Goal: Information Seeking & Learning: Learn about a topic

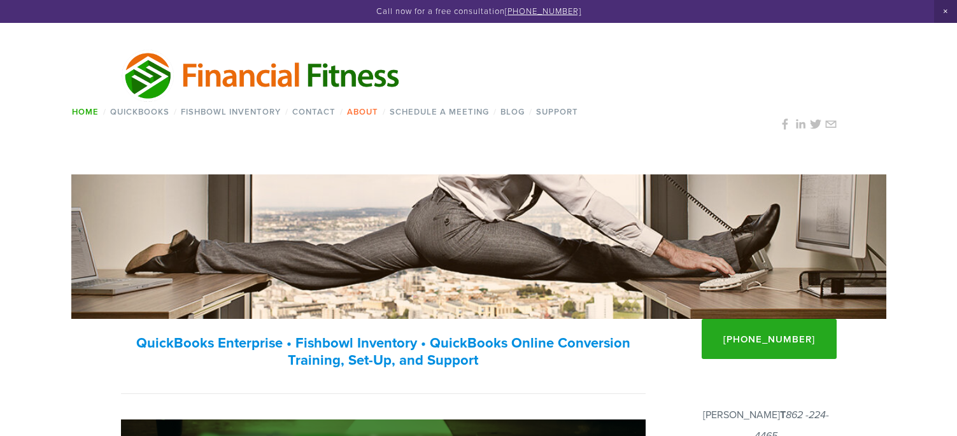
click at [373, 110] on link "About" at bounding box center [362, 112] width 39 height 18
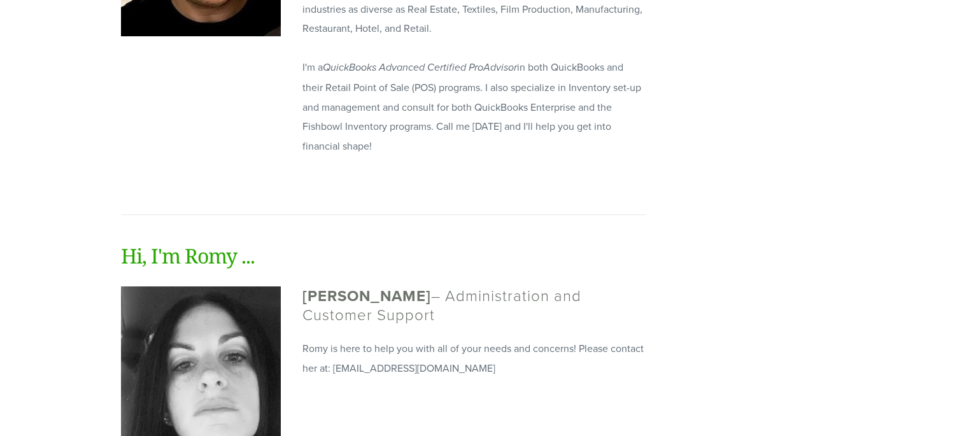
scroll to position [382, 0]
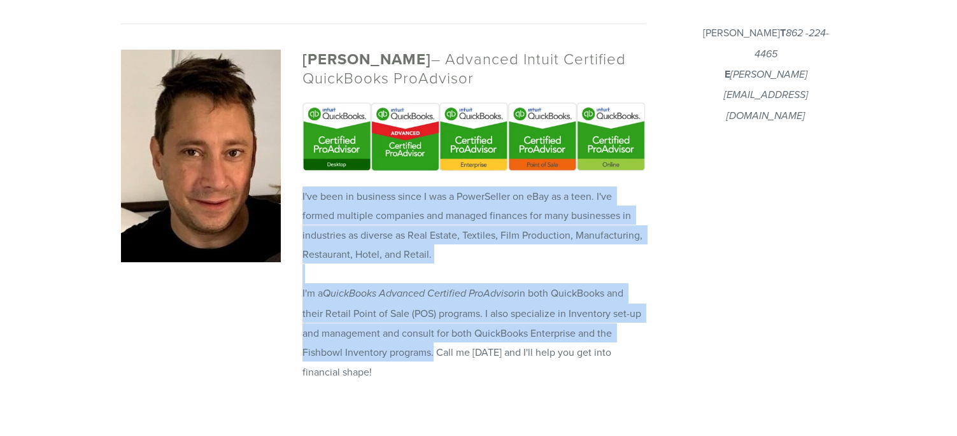
drag, startPoint x: 436, startPoint y: 355, endPoint x: 302, endPoint y: 199, distance: 205.5
click at [302, 199] on div "I've been in business since I was a PowerSeller on eBay as a teen. I've formed …" at bounding box center [474, 301] width 364 height 244
copy p "I've been in business since I was a PowerSeller on eBay as a teen. I've formed …"
